Goal: Task Accomplishment & Management: Complete application form

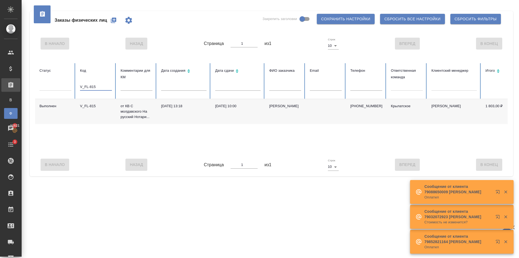
click at [63, 89] on tr "Статус Код V_FL-815 Комментарии для КМ Дата создания Дата сдачи ФИО заказчика E…" at bounding box center [339, 81] width 608 height 36
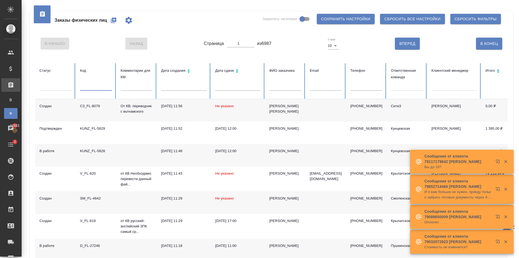
click at [115, 17] on icon "button" at bounding box center [113, 20] width 6 height 6
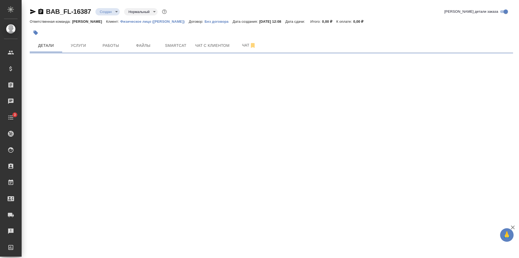
select select "RU"
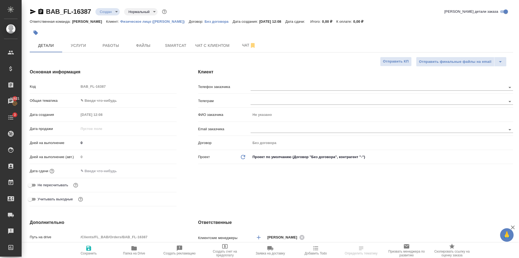
type textarea "x"
click at [112, 101] on body "🙏 .cls-1 fill:#fff; AWATERA Golubev Dmitry Клиенты Спецификации Заказы 11621 Ча…" at bounding box center [259, 129] width 519 height 258
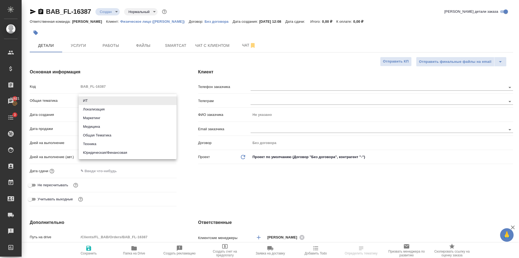
click at [122, 152] on li "Юридическая/Финансовая" at bounding box center [128, 152] width 98 height 9
type input "yr-fn"
type textarea "x"
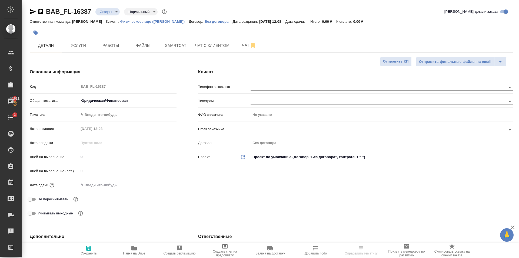
click at [107, 119] on body "🙏 .cls-1 fill:#fff; AWATERA Golubev Dmitry Клиенты Спецификации Заказы 11621 Ча…" at bounding box center [259, 129] width 519 height 258
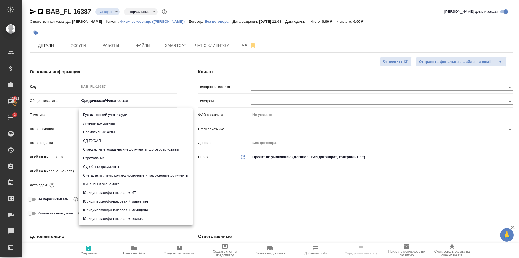
click at [110, 125] on li "Личные документы" at bounding box center [136, 123] width 114 height 9
type textarea "x"
type input "5a8b8b956a9677013d343cfe"
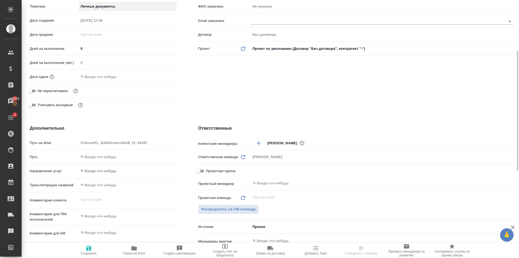
scroll to position [189, 0]
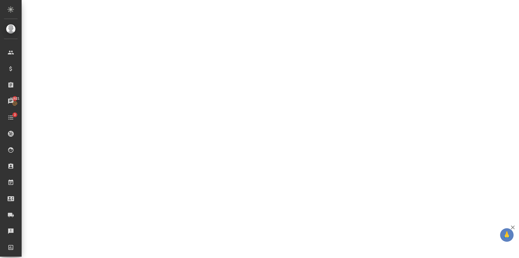
select select "RU"
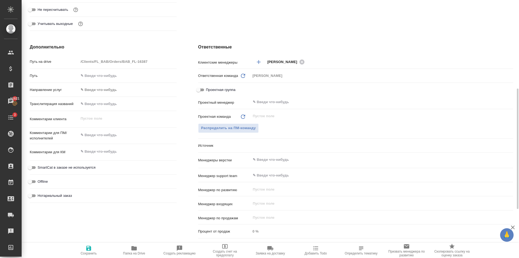
type textarea "x"
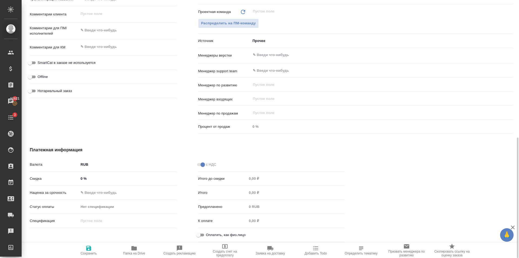
drag, startPoint x: 199, startPoint y: 233, endPoint x: 190, endPoint y: 224, distance: 13.0
click at [199, 232] on input "Оплатить, как физ.лицо" at bounding box center [198, 234] width 19 height 6
checkbox input "true"
type textarea "x"
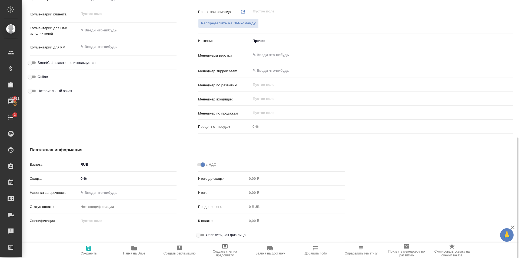
type textarea "x"
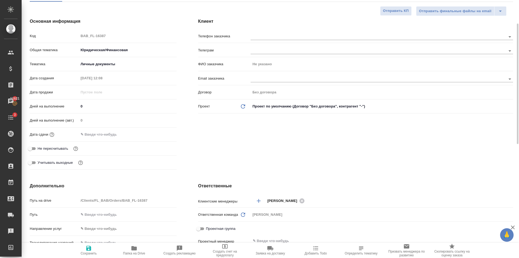
scroll to position [0, 0]
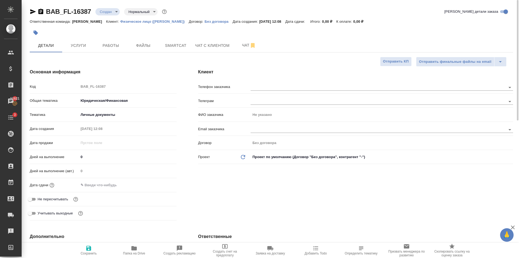
drag, startPoint x: 86, startPoint y: 251, endPoint x: 104, endPoint y: 199, distance: 54.7
click at [86, 250] on icon "button" at bounding box center [88, 248] width 6 height 6
type textarea "x"
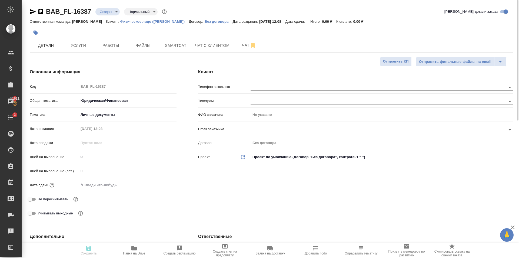
type textarea "x"
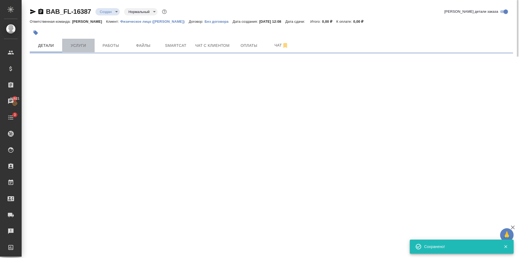
click at [83, 46] on span "Услуги" at bounding box center [78, 45] width 26 height 7
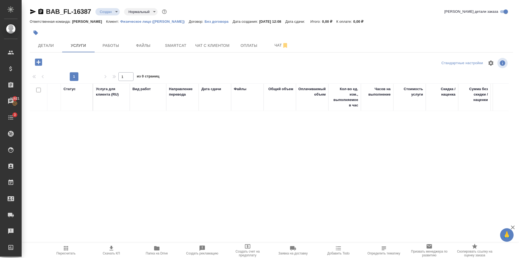
click at [39, 64] on icon "button" at bounding box center [38, 61] width 7 height 7
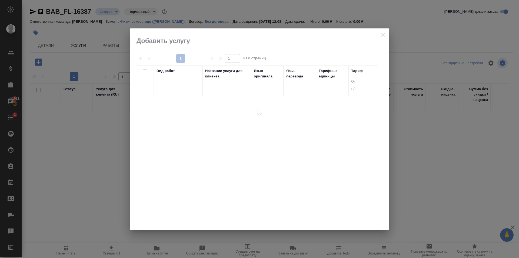
click at [172, 89] on div at bounding box center [178, 84] width 43 height 10
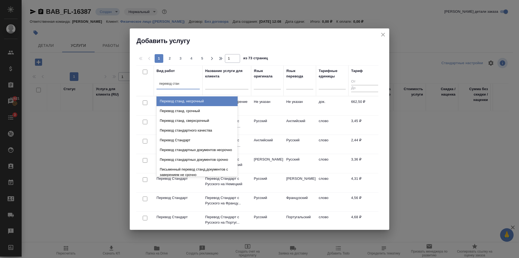
type input "перевод станд"
click at [217, 98] on div "Перевод станд. несрочный" at bounding box center [197, 101] width 81 height 10
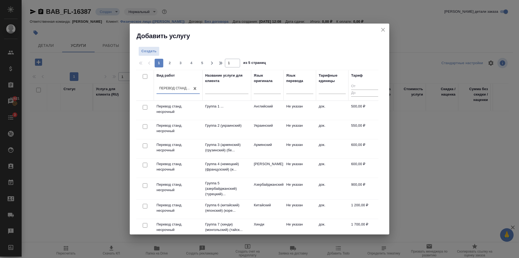
click at [251, 91] on div at bounding box center [251, 85] width 1 height 30
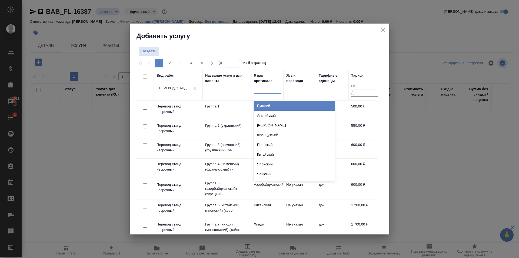
click at [257, 92] on div at bounding box center [267, 88] width 27 height 8
type input "узб"
click at [267, 103] on div "Узбекский" at bounding box center [294, 106] width 81 height 10
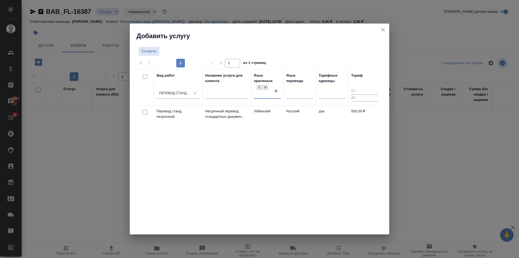
click at [298, 118] on td "Русский" at bounding box center [300, 115] width 32 height 19
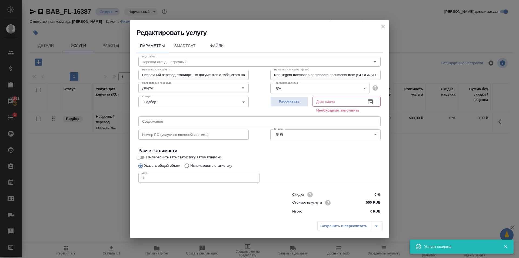
type input "1"
click at [255, 177] on input "1" at bounding box center [198, 178] width 121 height 10
click at [292, 94] on div "Рассчитать" at bounding box center [289, 103] width 38 height 19
click at [289, 107] on button "Рассчитать" at bounding box center [289, 102] width 38 height 10
type input "25.08.2025 12:09"
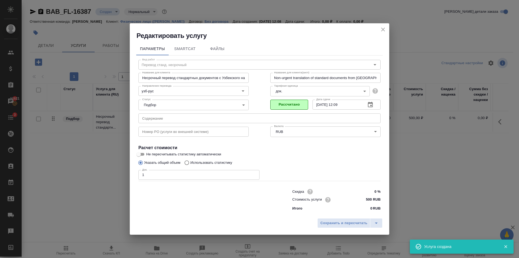
drag, startPoint x: 346, startPoint y: 221, endPoint x: 341, endPoint y: 214, distance: 9.1
click at [347, 222] on span "Сохранить и пересчитать" at bounding box center [343, 223] width 47 height 6
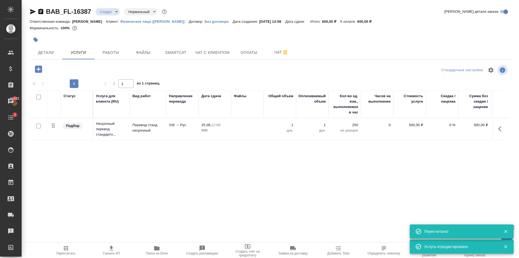
click at [43, 70] on button "button" at bounding box center [38, 69] width 15 height 11
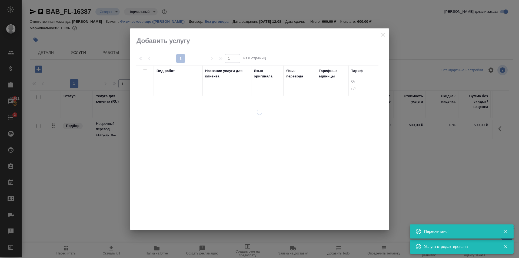
click at [182, 83] on div at bounding box center [178, 84] width 43 height 8
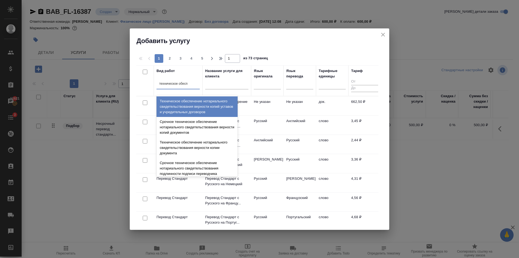
type input "техническое обеспе"
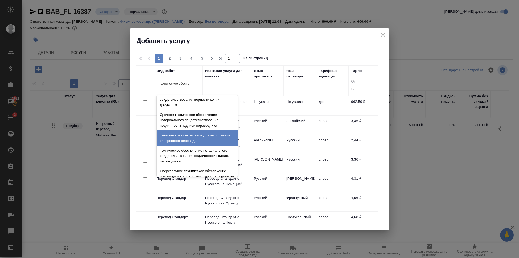
scroll to position [54, 0]
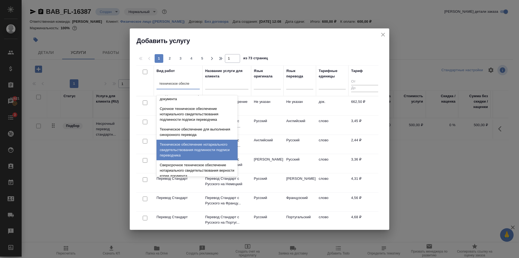
click at [209, 152] on div "Техническое обеспечение нотариального свидетельствования подлинности подписи пе…" at bounding box center [197, 149] width 81 height 21
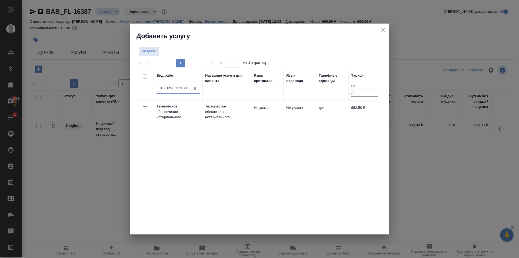
click at [259, 122] on tr "Техническое обеспечение нотариального... Техническое обеспечение нотариального.…" at bounding box center [258, 112] width 245 height 22
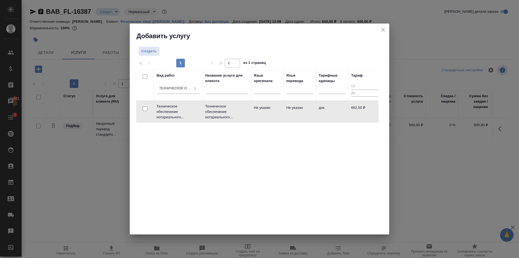
click at [259, 122] on tr "Техническое обеспечение нотариального... Техническое обеспечение нотариального.…" at bounding box center [258, 112] width 245 height 22
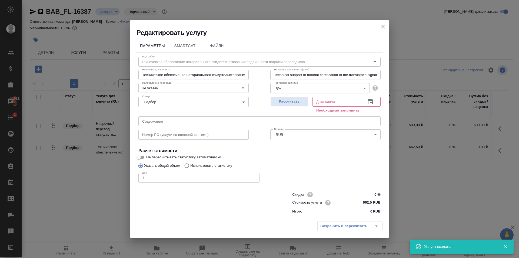
type input "1"
click at [254, 176] on input "1" at bounding box center [198, 178] width 121 height 10
click at [274, 102] on span "Рассчитать" at bounding box center [289, 101] width 32 height 6
type input "25.08.2025 12:21"
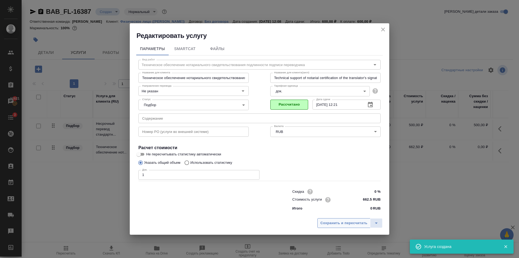
click at [334, 224] on span "Сохранить и пересчитать" at bounding box center [343, 223] width 47 height 6
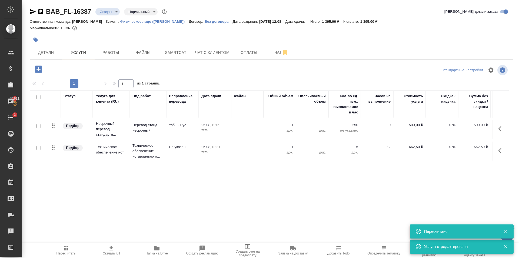
click at [72, 164] on div "Статус Услуга для клиента (RU) Вид работ Направление перевода Дата сдачи Файлы …" at bounding box center [269, 148] width 479 height 116
click at [134, 54] on span "Файлы" at bounding box center [143, 52] width 26 height 7
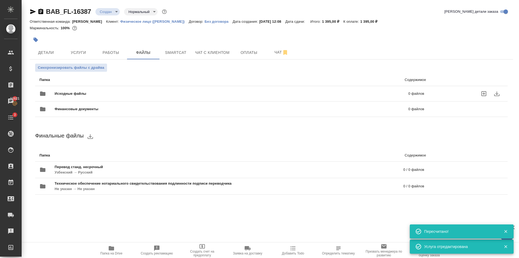
click at [86, 90] on div "Исходные файлы 0 файлов" at bounding box center [231, 93] width 385 height 13
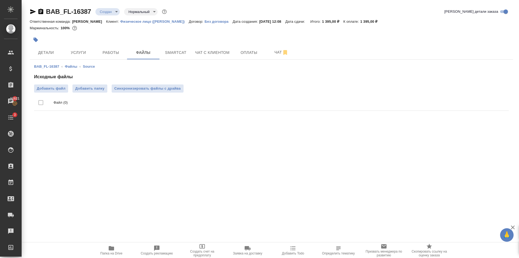
click at [50, 93] on ul "Файл (0)" at bounding box center [271, 102] width 475 height 20
click at [52, 89] on span "Добавить файл" at bounding box center [51, 88] width 29 height 5
click at [0, 0] on input "Добавить файл" at bounding box center [0, 0] width 0 height 0
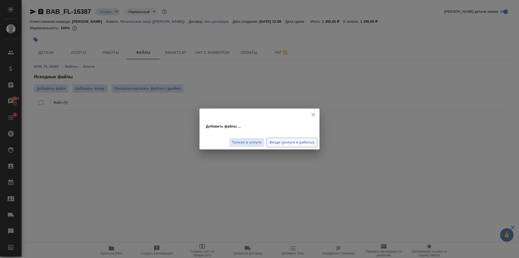
click at [296, 142] on span "Везде (услуги и работы)" at bounding box center [292, 142] width 45 height 6
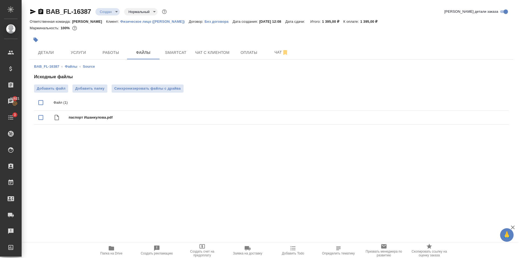
click at [37, 39] on icon "button" at bounding box center [36, 40] width 5 height 5
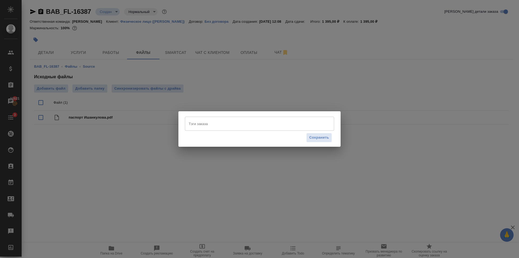
click at [246, 126] on input "Тэги заказа" at bounding box center [254, 123] width 134 height 9
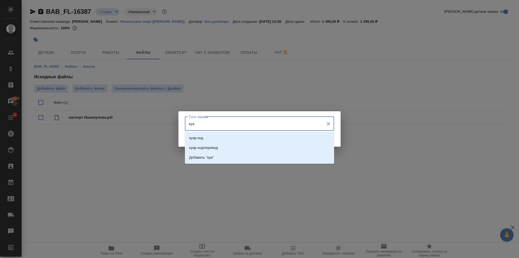
type input "куар"
click at [241, 138] on li "куар код" at bounding box center [259, 138] width 149 height 10
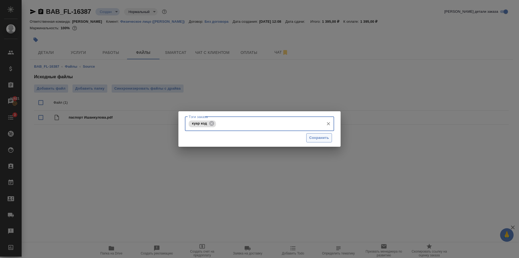
click at [315, 139] on span "Сохранить" at bounding box center [319, 138] width 20 height 6
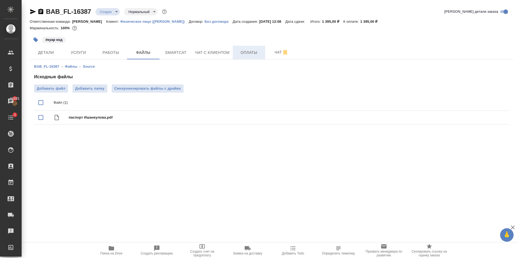
click at [252, 51] on span "Оплаты" at bounding box center [249, 52] width 26 height 7
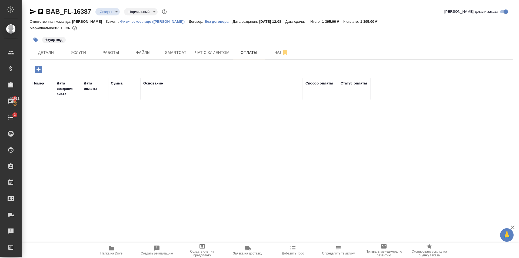
click at [39, 67] on icon "button" at bounding box center [38, 69] width 7 height 7
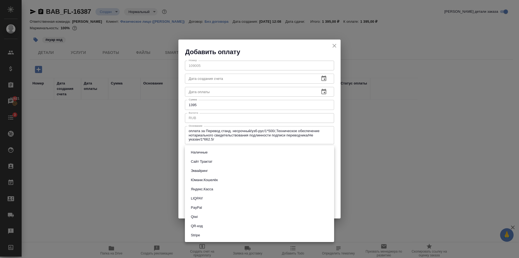
click at [210, 149] on body "🙏 .cls-1 fill:#fff; AWATERA Golubev Dmitry Клиенты Спецификации Заказы 11621 Ча…" at bounding box center [259, 129] width 519 height 258
click at [209, 226] on li "QR-код" at bounding box center [259, 225] width 149 height 9
type input "60e5684acae83f185c96e013"
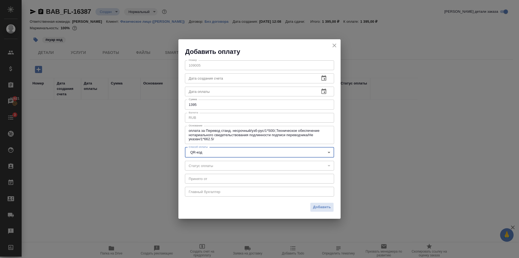
click at [212, 105] on input "1395" at bounding box center [259, 104] width 149 height 10
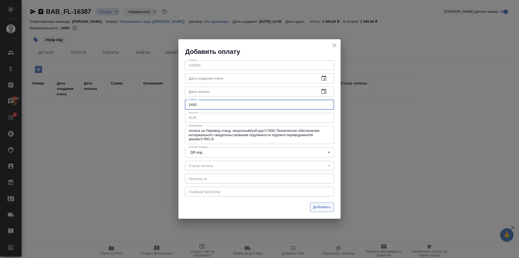
type input "1400"
click at [318, 211] on button "Добавить" at bounding box center [322, 206] width 24 height 9
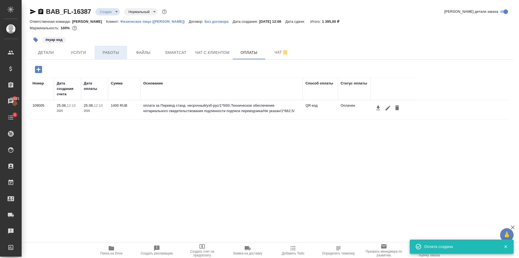
click at [96, 48] on button "Работы" at bounding box center [111, 53] width 32 height 14
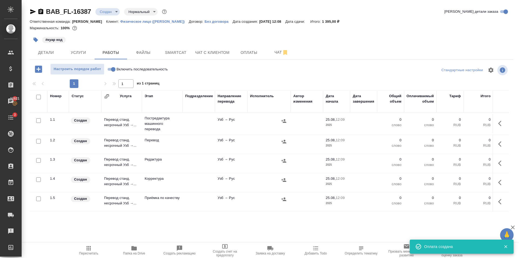
click at [118, 67] on span "Включить последовательность" at bounding box center [142, 68] width 51 height 5
click at [118, 67] on input "Включить последовательность" at bounding box center [113, 69] width 19 height 6
checkbox input "true"
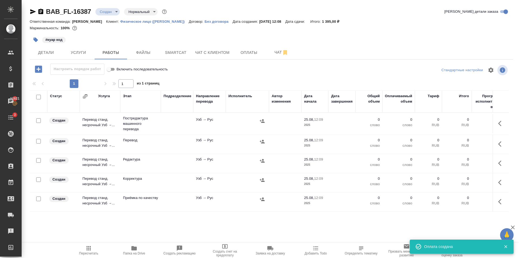
click at [36, 121] on input "checkbox" at bounding box center [38, 120] width 5 height 5
checkbox input "true"
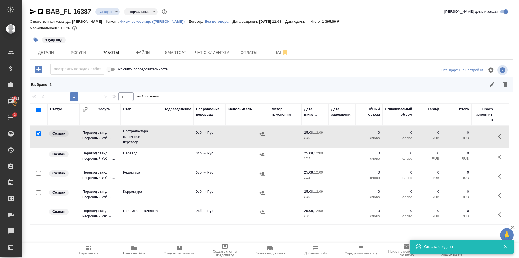
click at [39, 173] on input "checkbox" at bounding box center [38, 173] width 5 height 5
checkbox input "true"
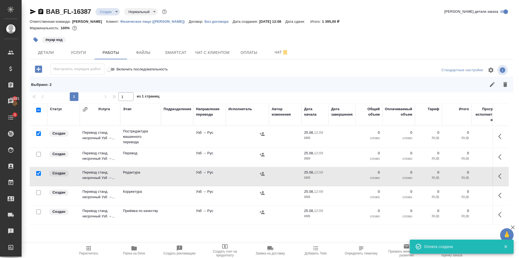
drag, startPoint x: 40, startPoint y: 191, endPoint x: 39, endPoint y: 196, distance: 4.9
click at [40, 192] on input "checkbox" at bounding box center [38, 192] width 5 height 5
checkbox input "true"
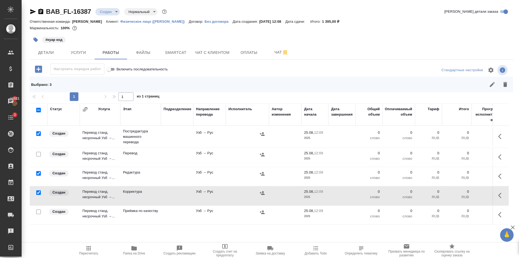
click at [39, 211] on input "checkbox" at bounding box center [38, 211] width 5 height 5
checkbox input "true"
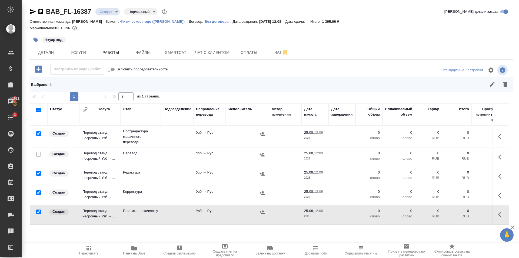
click at [507, 86] on icon "button" at bounding box center [505, 84] width 6 height 6
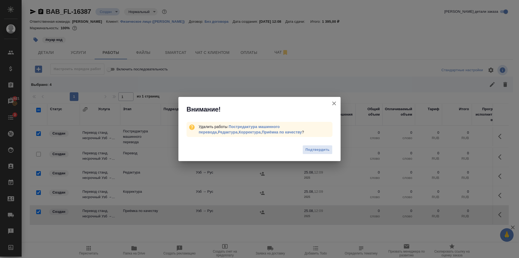
click at [310, 144] on div "Подтвердить" at bounding box center [259, 150] width 162 height 22
click at [310, 148] on span "Подтвердить" at bounding box center [317, 150] width 24 height 6
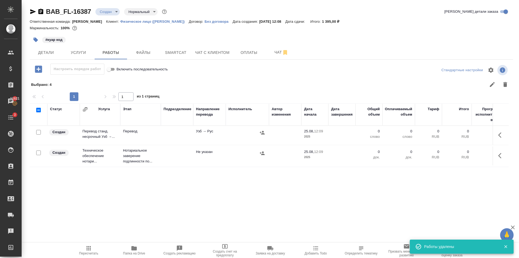
click at [175, 164] on td at bounding box center [177, 155] width 32 height 19
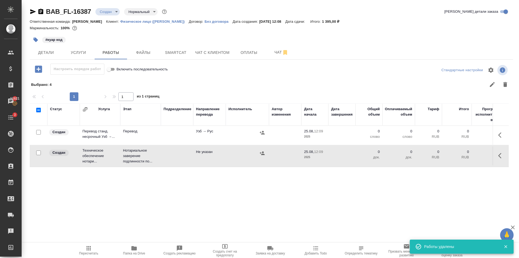
click at [175, 164] on td at bounding box center [177, 155] width 32 height 19
click at [48, 54] on span "Детали" at bounding box center [46, 52] width 26 height 7
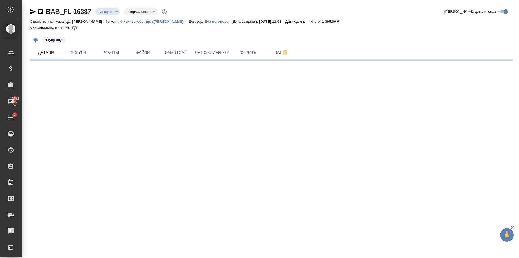
click at [158, 121] on div ".cls-1 fill:#fff; AWATERA Golubev Dmitry Клиенты Спецификации Заказы 11621 Чаты…" at bounding box center [259, 129] width 519 height 258
select select "RU"
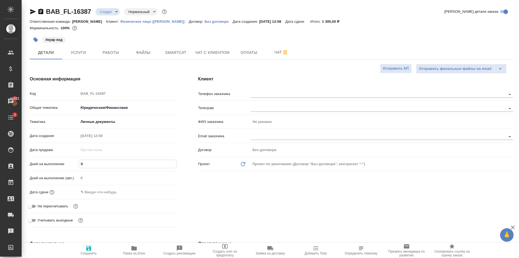
type textarea "x"
click at [113, 198] on div "Дата сдачи" at bounding box center [103, 194] width 147 height 14
click at [109, 192] on input "text" at bounding box center [102, 192] width 47 height 8
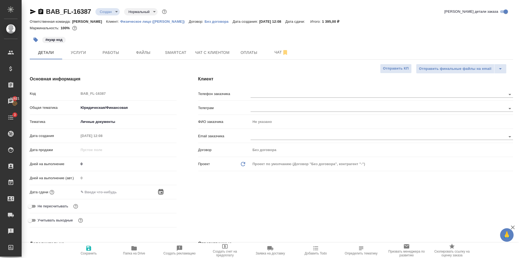
click at [159, 192] on icon "button" at bounding box center [161, 191] width 6 height 6
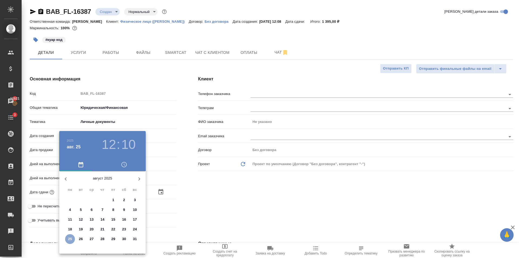
click at [72, 238] on p "25" at bounding box center [70, 238] width 4 height 5
type input "25.08.2025 12:10"
type textarea "x"
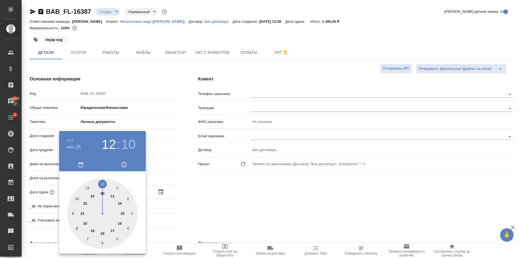
click at [132, 147] on h3 "10" at bounding box center [128, 144] width 14 height 15
click at [87, 240] on div at bounding box center [102, 213] width 70 height 70
type input "25.08.2025 12:35"
type textarea "x"
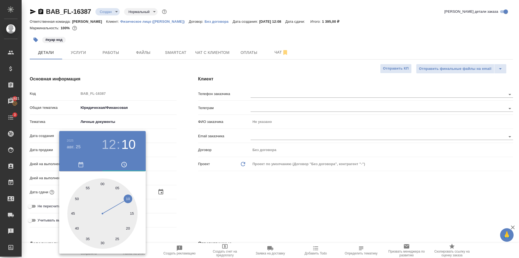
type textarea "x"
click at [228, 195] on div at bounding box center [259, 129] width 519 height 258
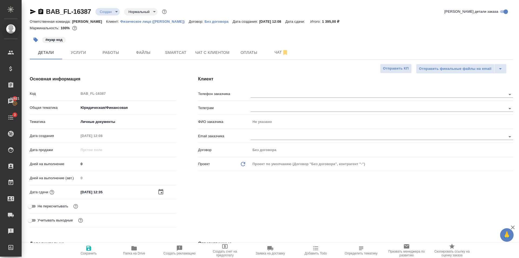
click at [93, 248] on span "Сохранить" at bounding box center [88, 250] width 39 height 10
type textarea "x"
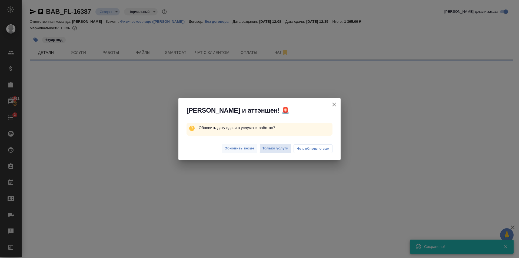
click at [249, 149] on span "Обновить везде" at bounding box center [240, 148] width 30 height 6
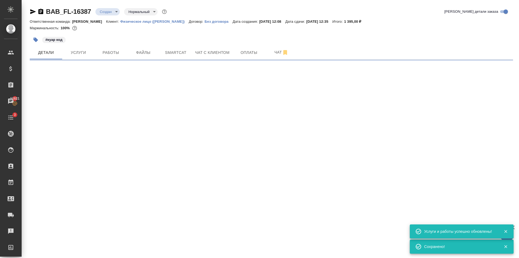
select select "RU"
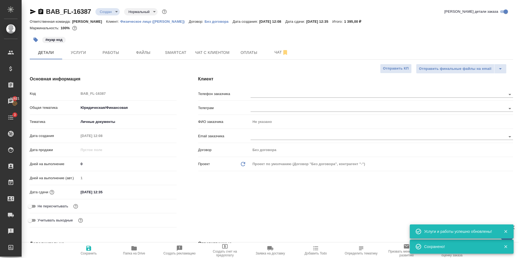
type textarea "x"
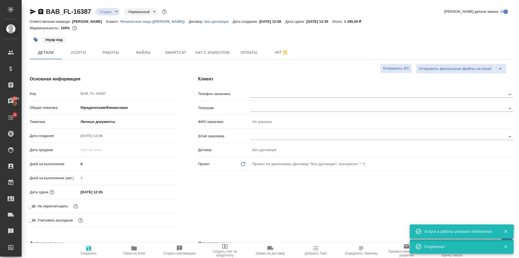
type textarea "x"
click at [104, 52] on span "Работы" at bounding box center [111, 52] width 26 height 7
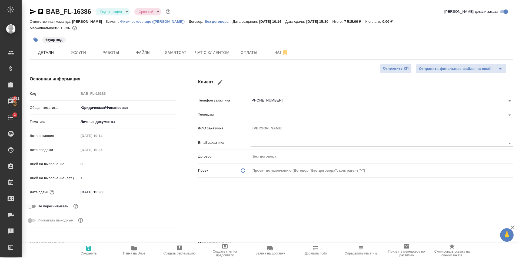
select select "RU"
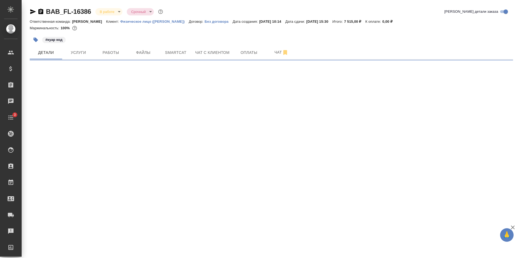
select select "RU"
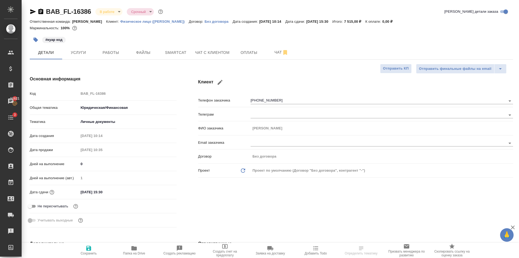
type textarea "x"
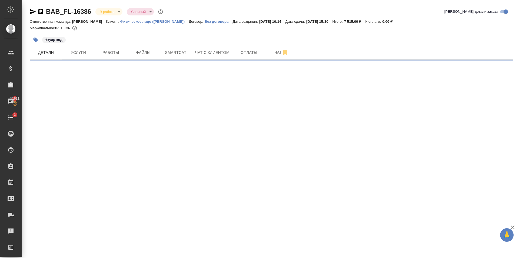
select select "RU"
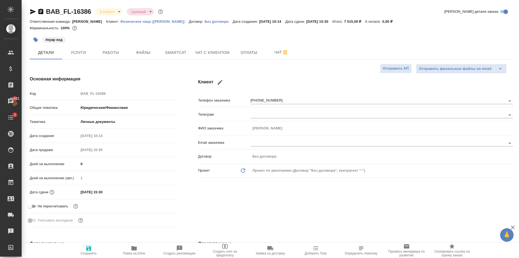
type textarea "x"
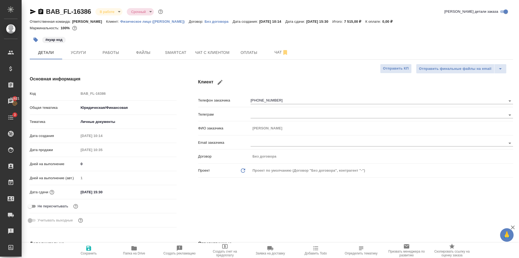
type textarea "x"
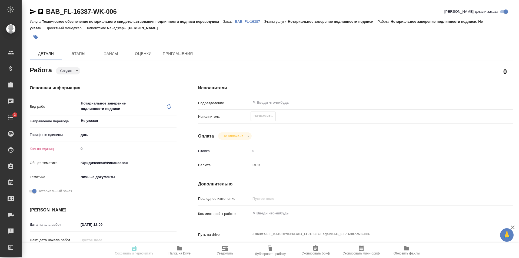
type textarea "x"
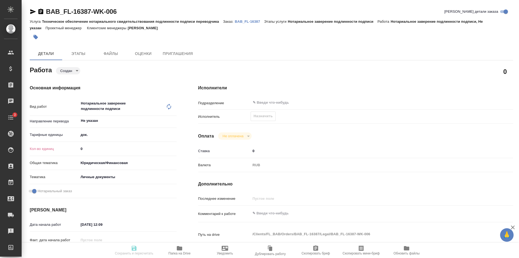
type textarea "x"
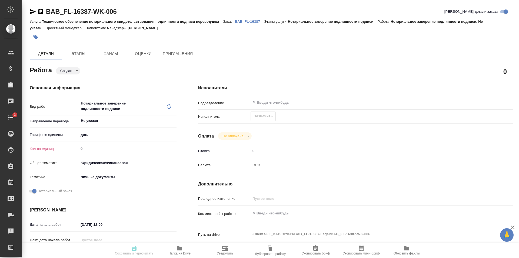
type textarea "x"
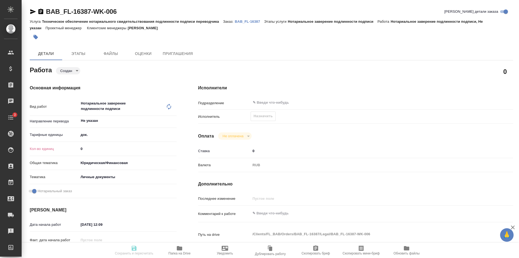
type textarea "x"
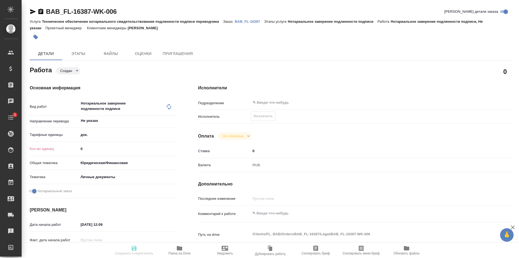
type textarea "x"
type input "1"
type textarea "x"
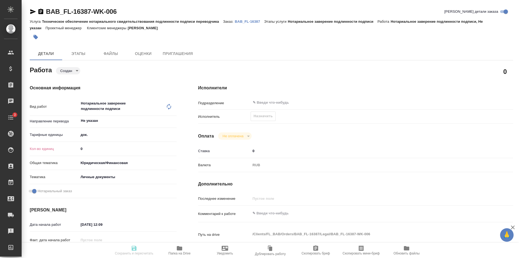
type textarea "x"
type input "1"
click at [174, 147] on input "1" at bounding box center [127, 149] width 97 height 8
type textarea "x"
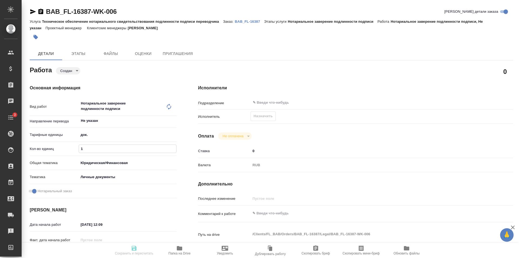
type textarea "x"
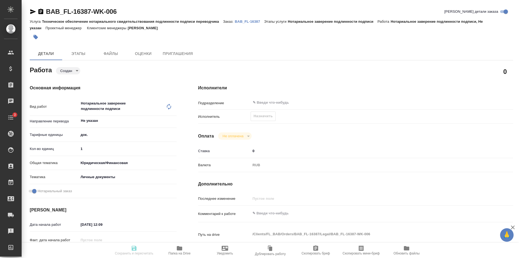
type textarea "x"
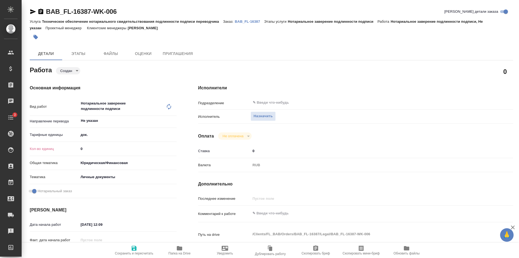
type textarea "x"
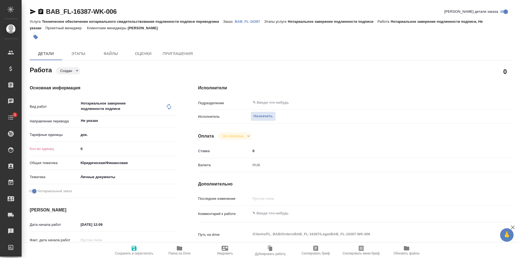
type textarea "x"
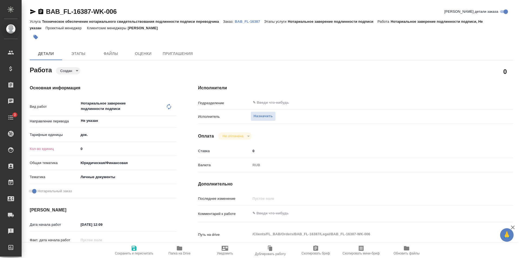
type textarea "x"
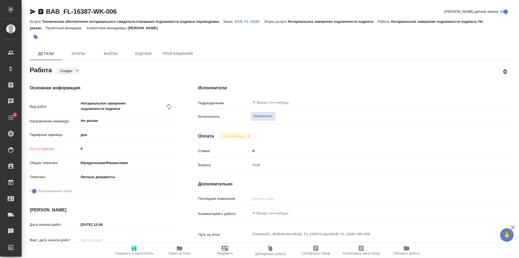
type textarea "x"
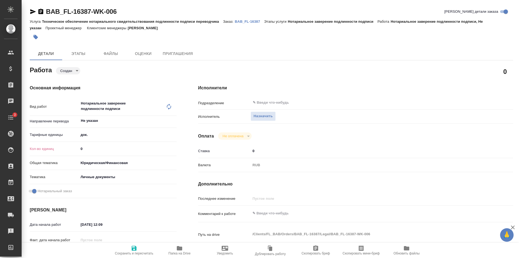
type textarea "x"
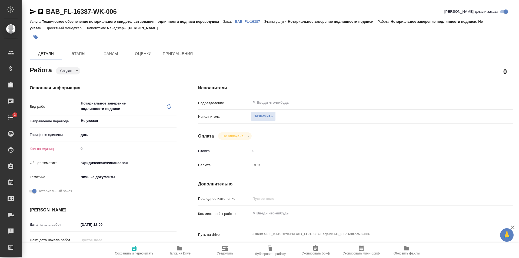
type textarea "x"
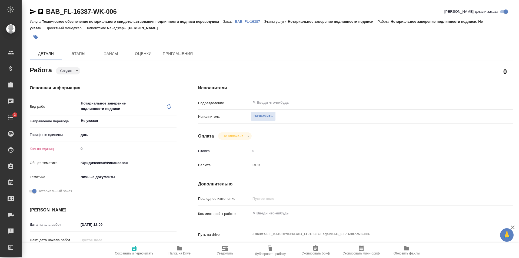
type textarea "x"
type input "1"
click at [175, 147] on input "1" at bounding box center [128, 149] width 98 height 8
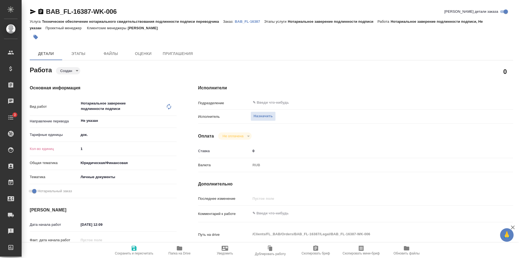
type textarea "x"
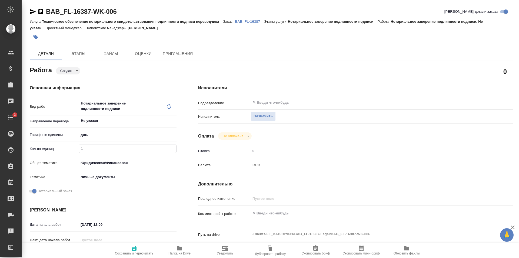
type textarea "x"
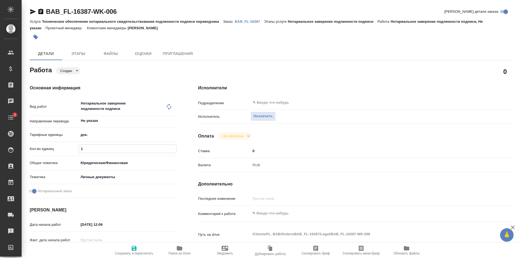
click at [143, 252] on span "Сохранить и пересчитать" at bounding box center [134, 253] width 38 height 4
type textarea "x"
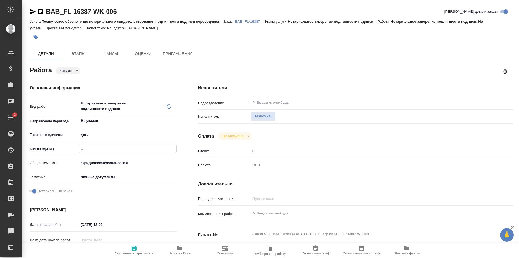
type textarea "x"
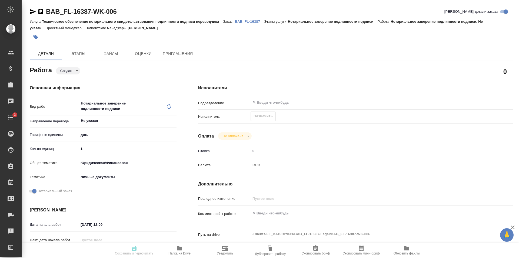
type textarea "x"
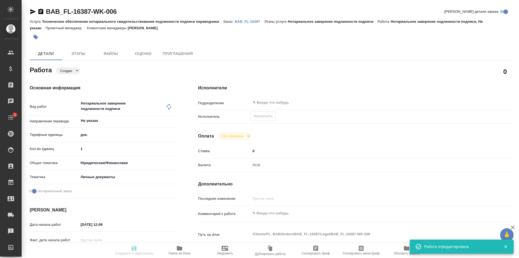
type textarea "x"
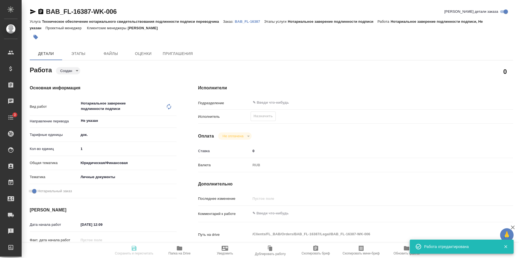
type input "created"
type textarea "Нотариальное заверение подлинности подписи"
type textarea "x"
type input "Не указан"
type input "5a8b1489cc6b4906c91bfd8b"
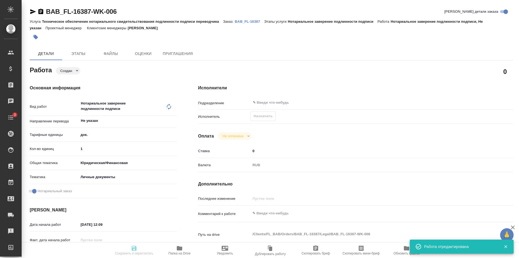
type input "1"
type input "yr-fn"
type input "5a8b8b956a9677013d343cfe"
checkbox input "true"
type input "25.08.2025 12:09"
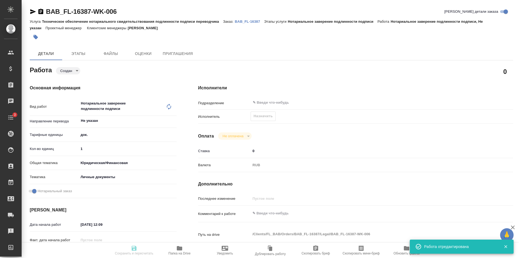
type input "25.08.2025 12:35"
type input "notPayed"
type input "0"
type input "RUB"
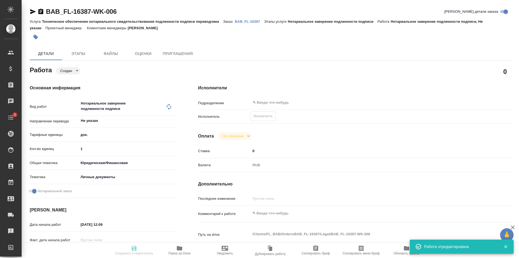
type input "[PERSON_NAME]"
type textarea "x"
type textarea "/Clients/FL_BAB/Orders/BAB_FL-16387/Legal/BAB_FL-16387-WK-006"
type textarea "x"
type input "BAB_FL-16387"
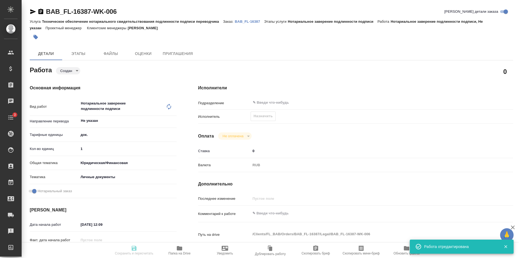
type input "Техническое обеспечение нотариального свидетельствования подлинности подписи пе…"
type input "Нотариальное заверение подлинности подписи"
type input "[PERSON_NAME]"
type input "/Clients/FL_BAB/Orders/BAB_FL-16387"
type textarea "x"
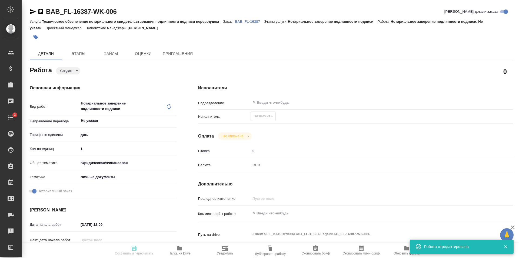
type textarea "x"
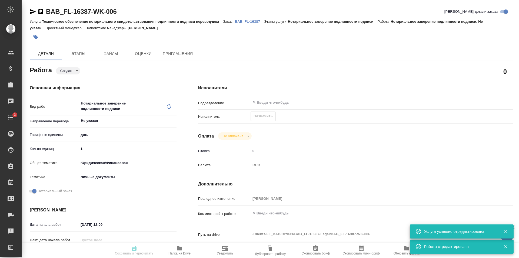
type textarea "x"
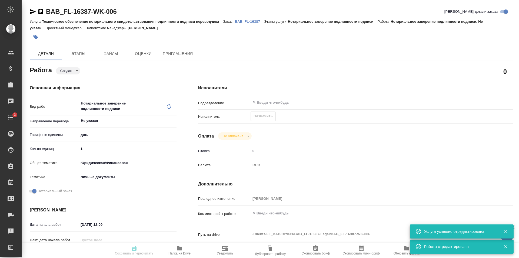
type textarea "x"
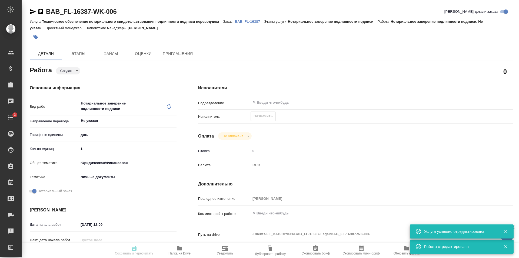
type textarea "x"
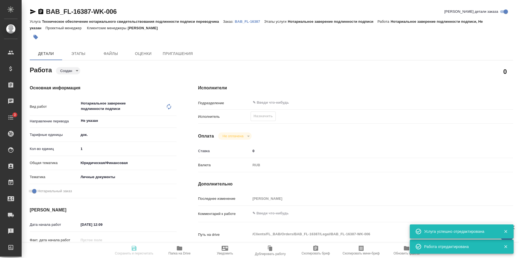
type textarea "x"
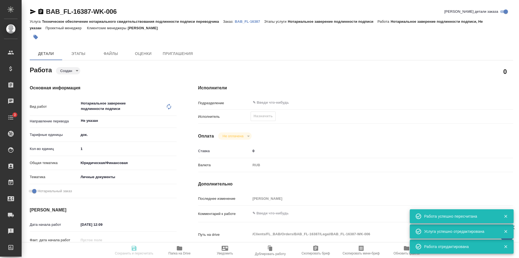
type input "created"
type textarea "Нотариальное заверение подлинности подписи"
type textarea "x"
type input "Не указан"
type input "5a8b1489cc6b4906c91bfd8b"
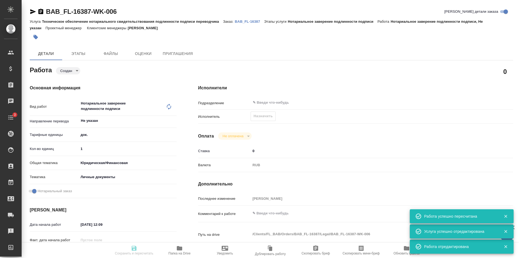
type input "1"
type input "yr-fn"
type input "5a8b8b956a9677013d343cfe"
checkbox input "true"
type input "25.08.2025 12:09"
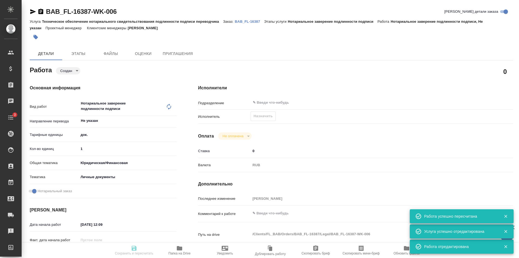
type input "25.08.2025 12:35"
type input "notPayed"
type input "0"
type input "RUB"
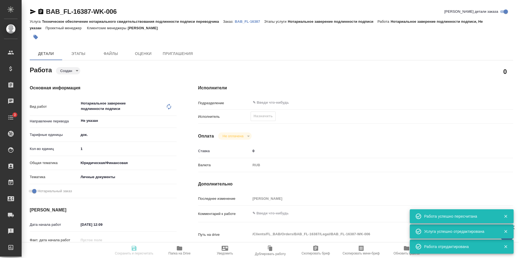
type input "[PERSON_NAME]"
type textarea "x"
type textarea "/Clients/FL_BAB/Orders/BAB_FL-16387/Legal/BAB_FL-16387-WK-006"
type textarea "x"
type input "BAB_FL-16387"
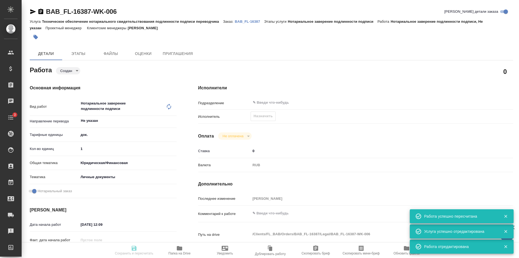
type input "Техническое обеспечение нотариального свидетельствования подлинности подписи пе…"
type input "Нотариальное заверение подлинности подписи"
type input "[PERSON_NAME]"
type input "/Clients/FL_BAB/Orders/BAB_FL-16387"
type textarea "x"
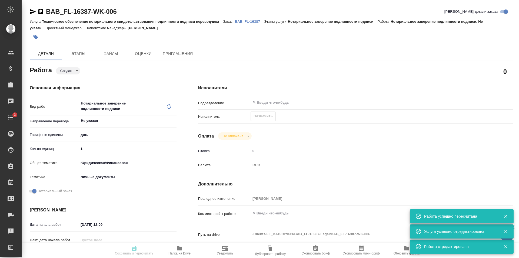
type textarea "x"
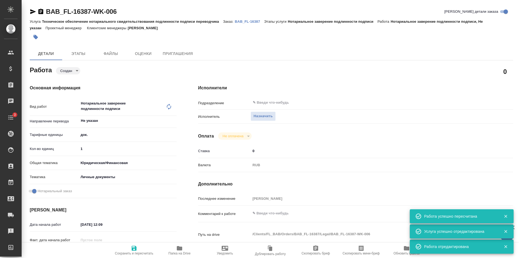
type textarea "x"
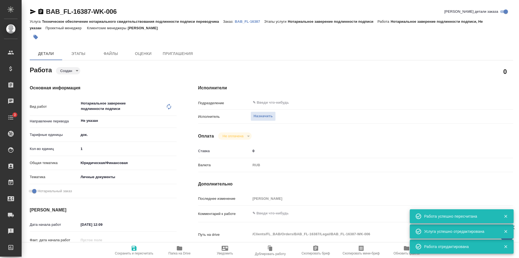
type textarea "x"
click at [266, 118] on span "Назначить" at bounding box center [263, 116] width 19 height 6
type textarea "x"
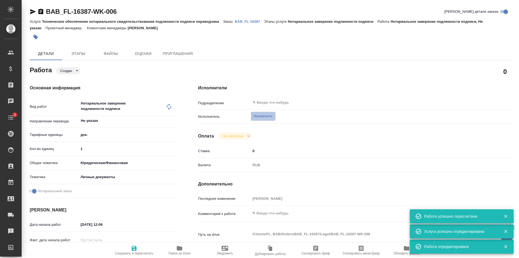
type textarea "x"
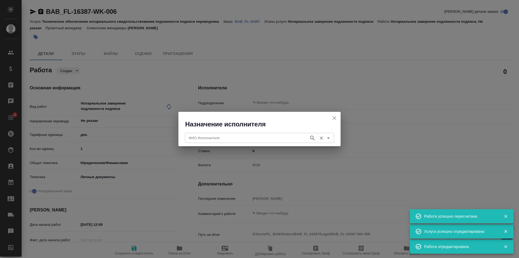
type textarea "x"
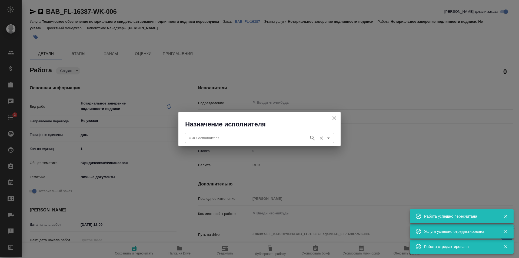
click at [232, 140] on input "ФИО Исполнителя" at bounding box center [247, 137] width 120 height 6
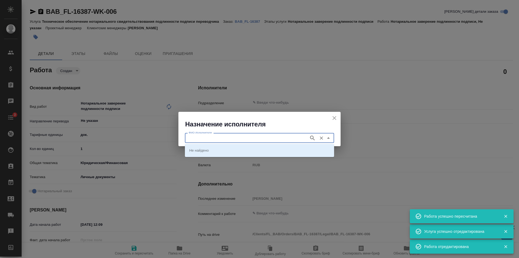
type input "С"
type textarea "x"
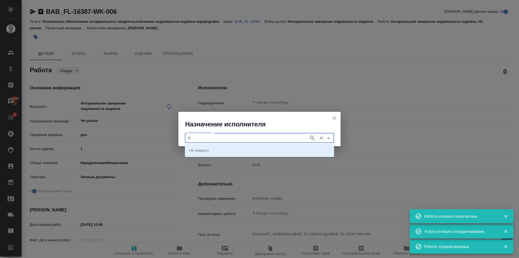
type textarea "x"
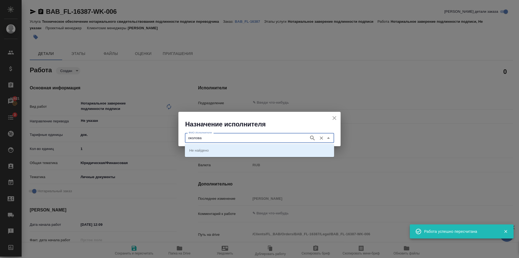
type input "Соколова"
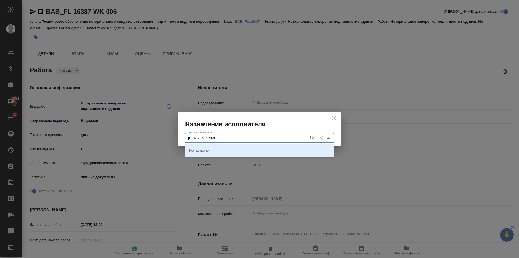
click at [311, 138] on icon "button" at bounding box center [312, 138] width 6 height 6
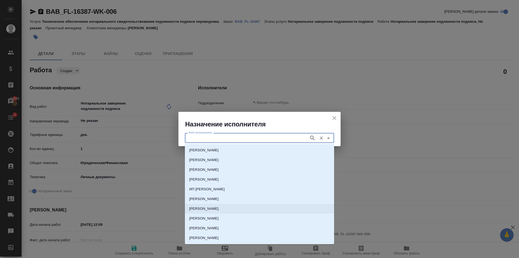
click at [212, 205] on li "НОТАРИУС Соколова Марина Валентиновна" at bounding box center [259, 209] width 149 height 10
type input "НОТАРИУС Соколова Марина Валентиновна"
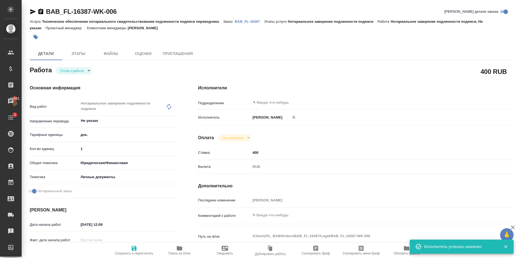
type textarea "x"
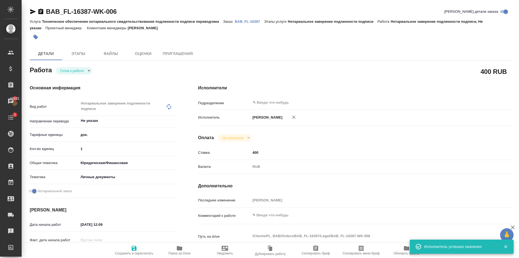
type textarea "x"
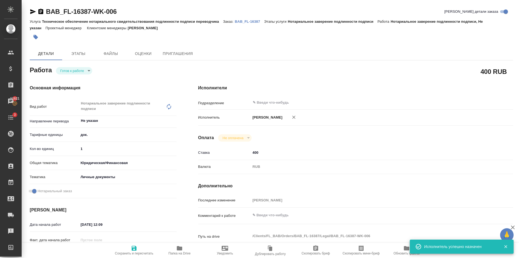
type textarea "x"
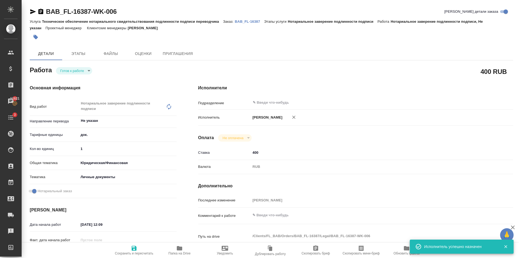
drag, startPoint x: 139, startPoint y: 251, endPoint x: 147, endPoint y: 204, distance: 47.8
click at [139, 250] on span "Сохранить и пересчитать" at bounding box center [134, 250] width 39 height 10
type textarea "x"
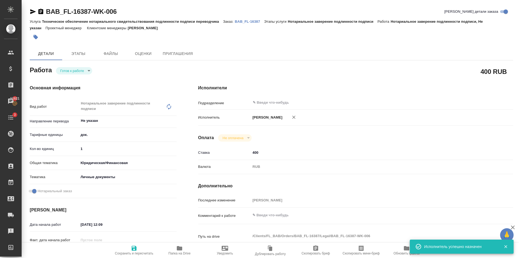
type textarea "x"
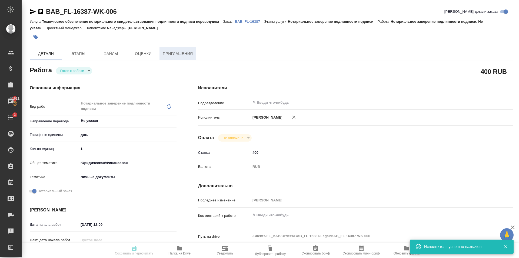
type textarea "x"
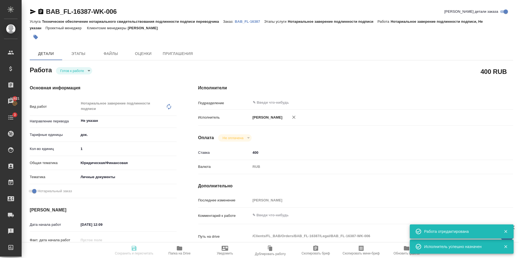
type textarea "x"
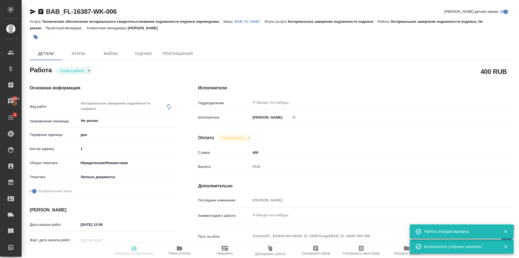
type input "readyForWork"
type textarea "Нотариальное заверение подлинности подписи"
type textarea "x"
type input "Не указан"
type input "5a8b1489cc6b4906c91bfd8b"
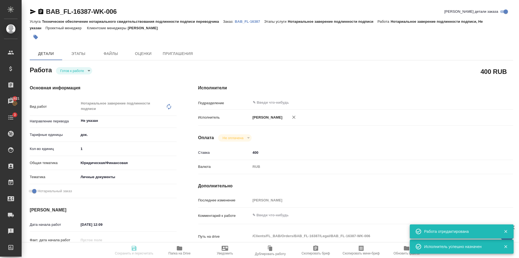
type input "1"
type input "yr-fn"
type input "5a8b8b956a9677013d343cfe"
checkbox input "true"
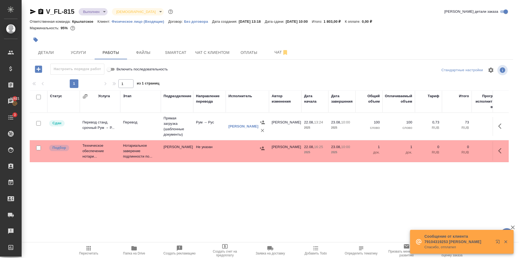
click at [94, 251] on span "Пересчитать" at bounding box center [88, 253] width 19 height 4
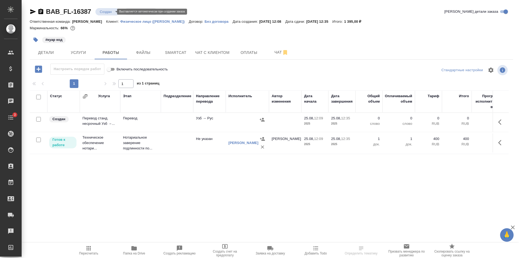
click at [109, 11] on body "🙏 .cls-1 fill:#fff; AWATERA [PERSON_NAME] Клиенты Спецификации Заказы Чаты 3 To…" at bounding box center [259, 129] width 519 height 258
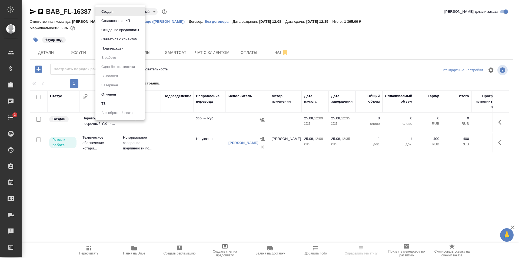
click at [36, 56] on div at bounding box center [259, 129] width 519 height 258
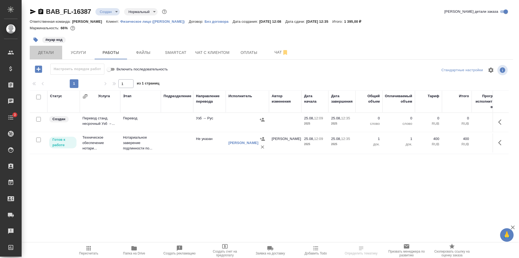
click at [49, 50] on span "Детали" at bounding box center [46, 52] width 26 height 7
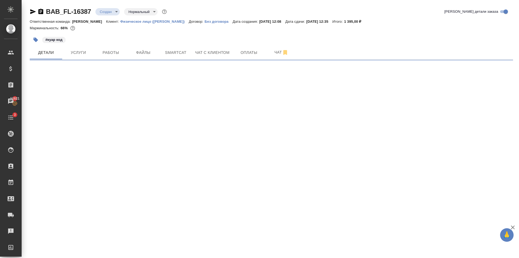
select select "RU"
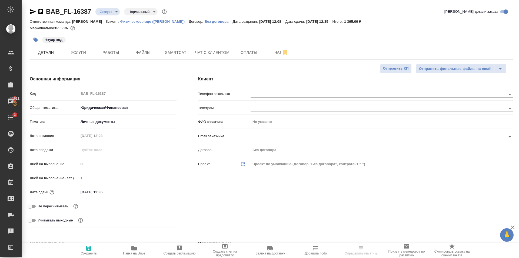
type textarea "x"
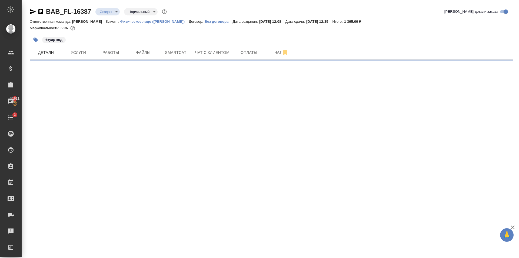
click at [283, 108] on div ".cls-1 fill:#fff; AWATERA Golubev Dmitry Клиенты Спецификации Заказы 11621 Чаты…" at bounding box center [259, 129] width 519 height 258
select select "RU"
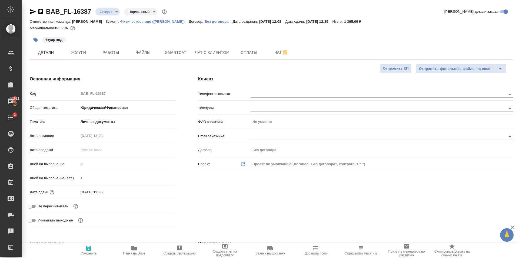
type textarea "x"
click at [270, 92] on input "text" at bounding box center [369, 94] width 237 height 6
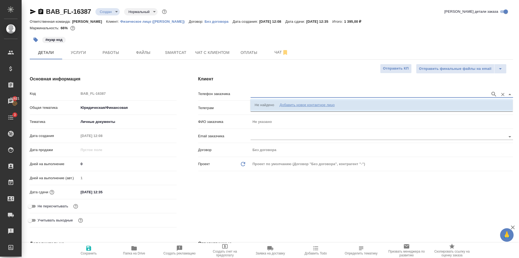
click at [288, 105] on div "Добавить новое контактное лицо" at bounding box center [307, 104] width 55 height 5
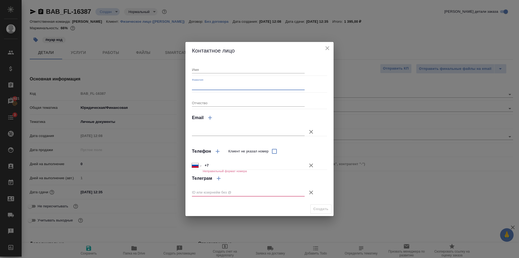
click at [211, 82] on input "Фамилия" at bounding box center [248, 86] width 113 height 8
type input "Ишанкулова"
click at [311, 163] on icon "button" at bounding box center [311, 165] width 6 height 6
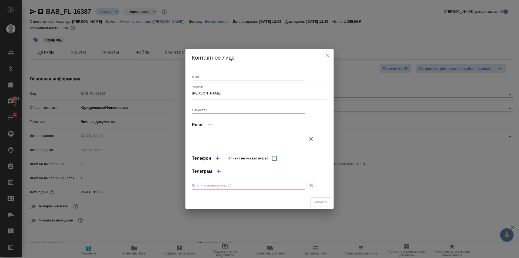
click at [312, 186] on icon "button" at bounding box center [311, 185] width 6 height 6
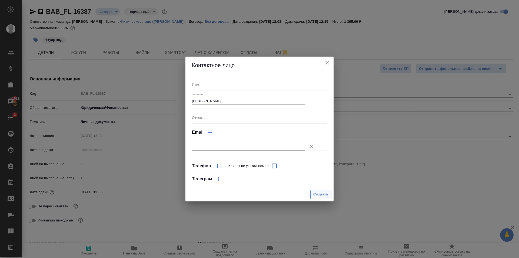
click at [315, 193] on span "Создать" at bounding box center [320, 194] width 15 height 6
type input "Ишанкулова"
type textarea "x"
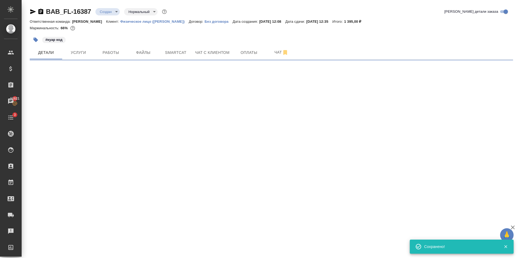
type input "holyTrinity"
click at [466, 168] on div ".cls-1 fill:#fff; AWATERA Golubev Dmitry Клиенты Спецификации Заказы 11621 Чаты…" at bounding box center [259, 129] width 519 height 258
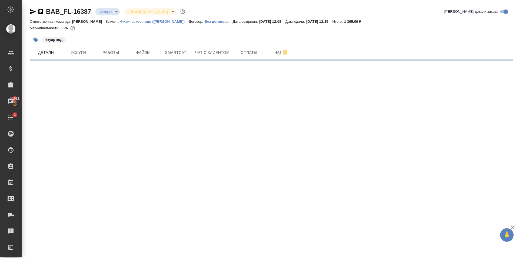
select select "RU"
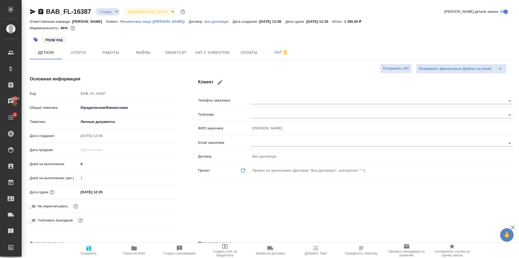
click at [177, 107] on div "Основная информация Код BAB_FL-16387 Общая тематика Юридическая/Финансовая yr-f…" at bounding box center [103, 152] width 168 height 175
type textarea "x"
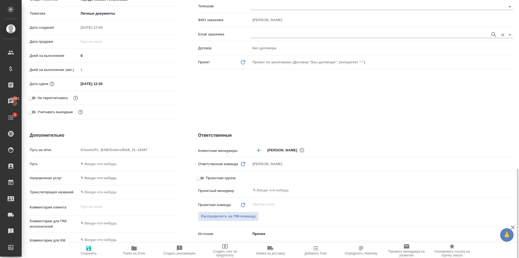
scroll to position [189, 0]
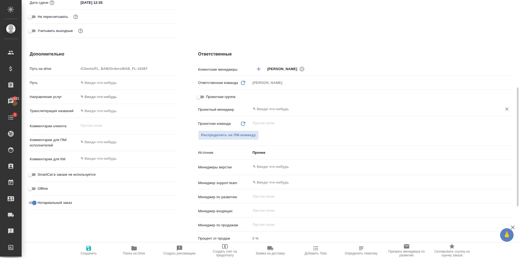
click at [278, 108] on input "text" at bounding box center [372, 109] width 241 height 6
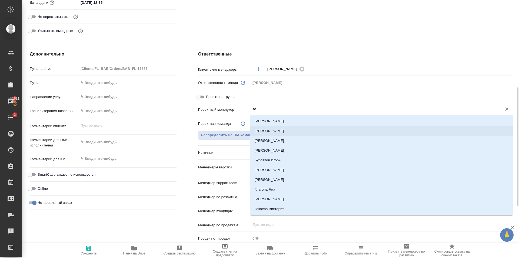
type input "гол"
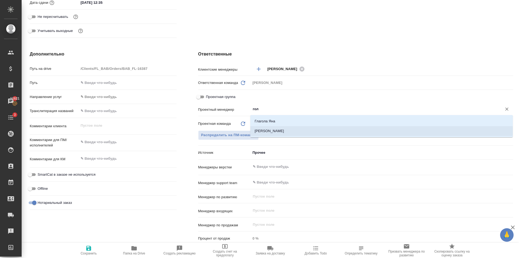
click at [284, 130] on li "[PERSON_NAME]" at bounding box center [381, 131] width 262 height 10
type textarea "x"
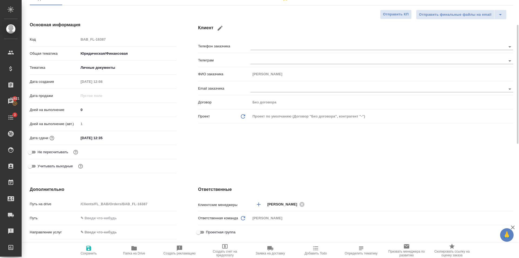
scroll to position [0, 0]
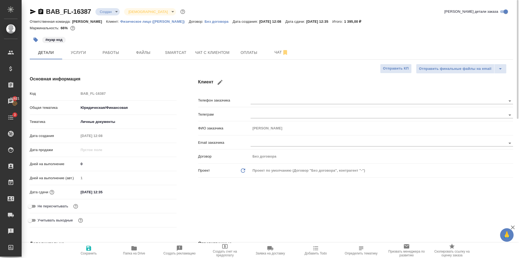
type input "[PERSON_NAME]"
drag, startPoint x: 85, startPoint y: 249, endPoint x: 78, endPoint y: 43, distance: 206.4
click at [85, 249] on icon "button" at bounding box center [88, 248] width 6 height 6
type textarea "x"
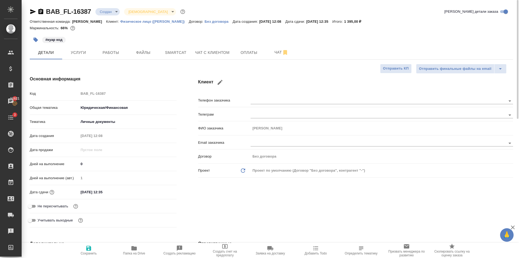
type textarea "x"
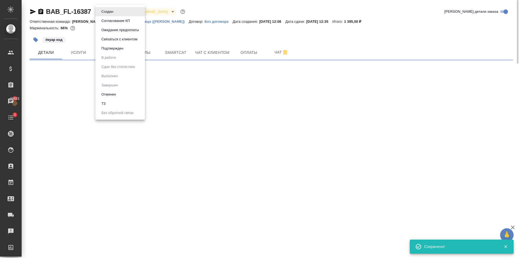
click at [114, 14] on body "🙏 .cls-1 fill:#fff; AWATERA Golubev Dmitry Клиенты Спецификации Заказы 11621 Ча…" at bounding box center [259, 129] width 519 height 258
click at [129, 48] on li "Подтвержден" at bounding box center [119, 48] width 49 height 9
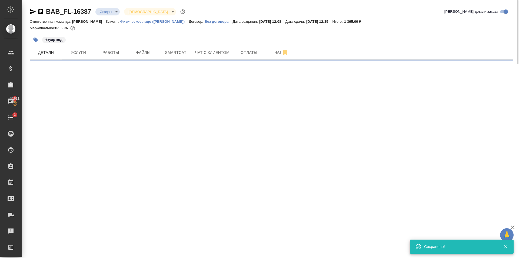
click at [32, 14] on icon "button" at bounding box center [33, 11] width 6 height 6
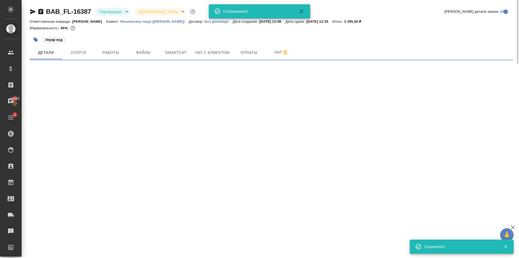
select select "RU"
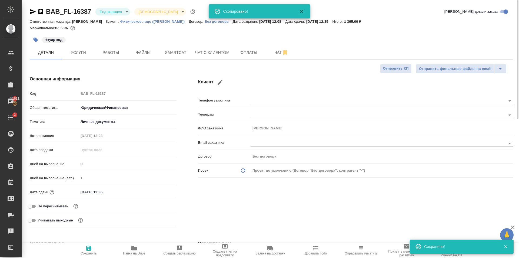
type input "25.08.2025 12:12"
type textarea "x"
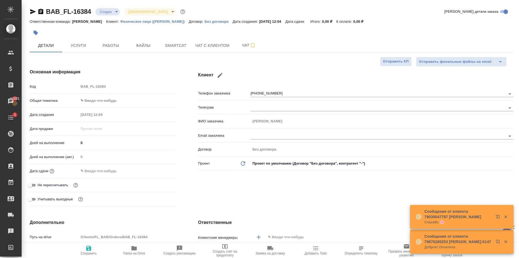
select select "RU"
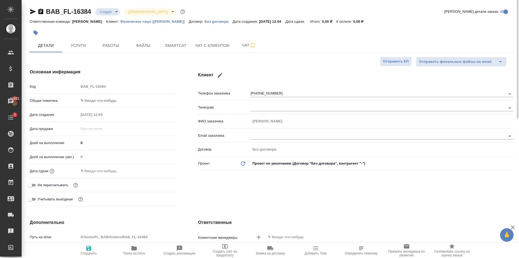
scroll to position [135, 0]
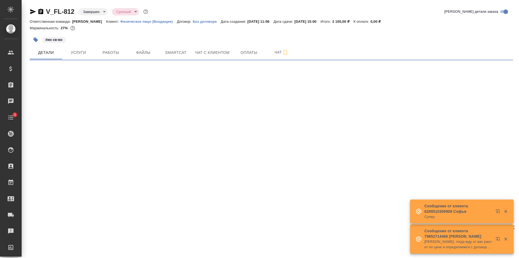
select select "RU"
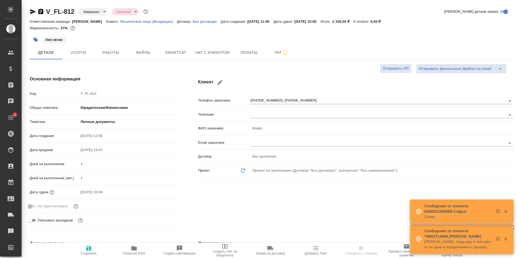
type textarea "x"
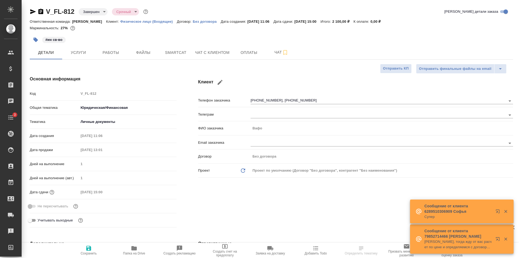
type textarea "x"
